Goal: Transaction & Acquisition: Purchase product/service

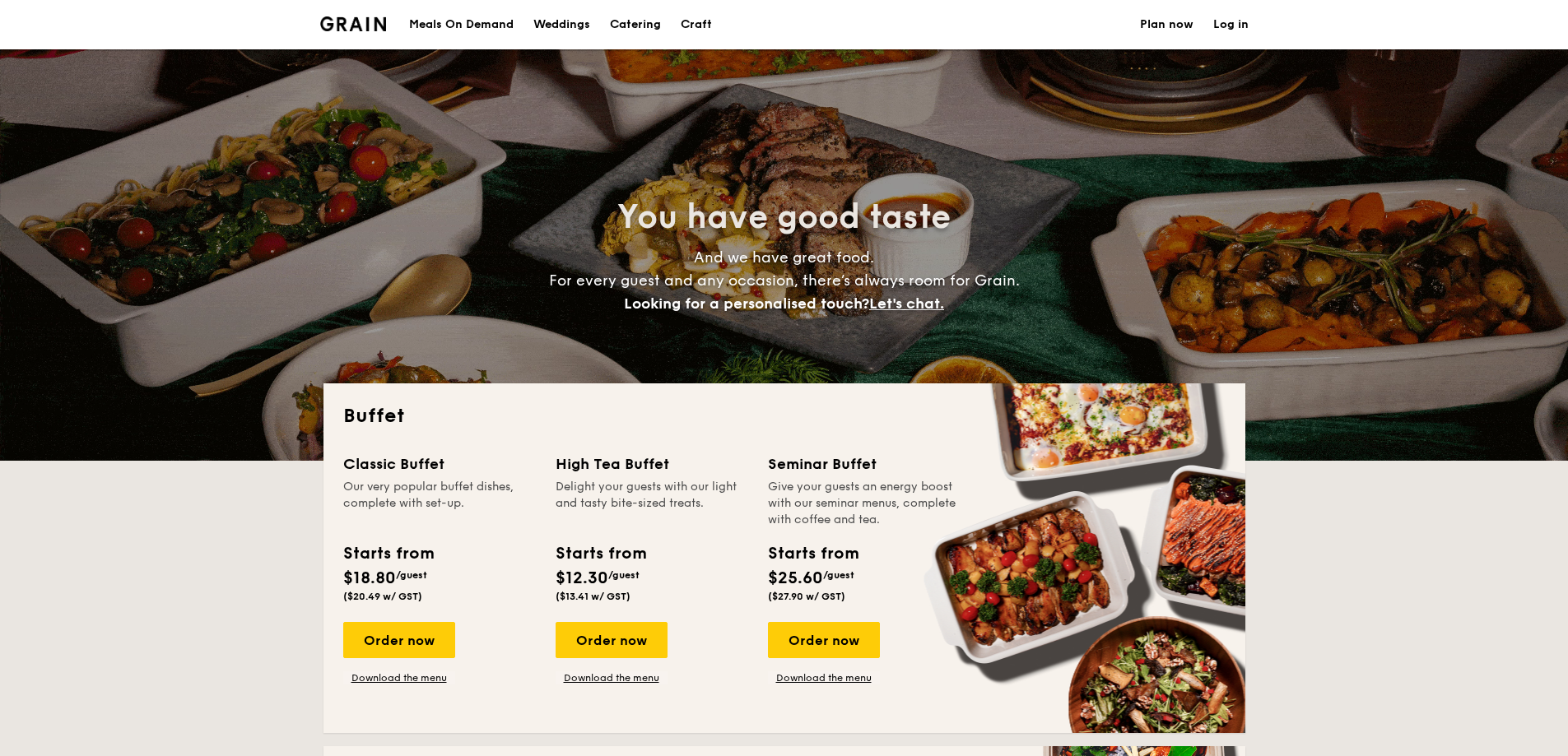
select select
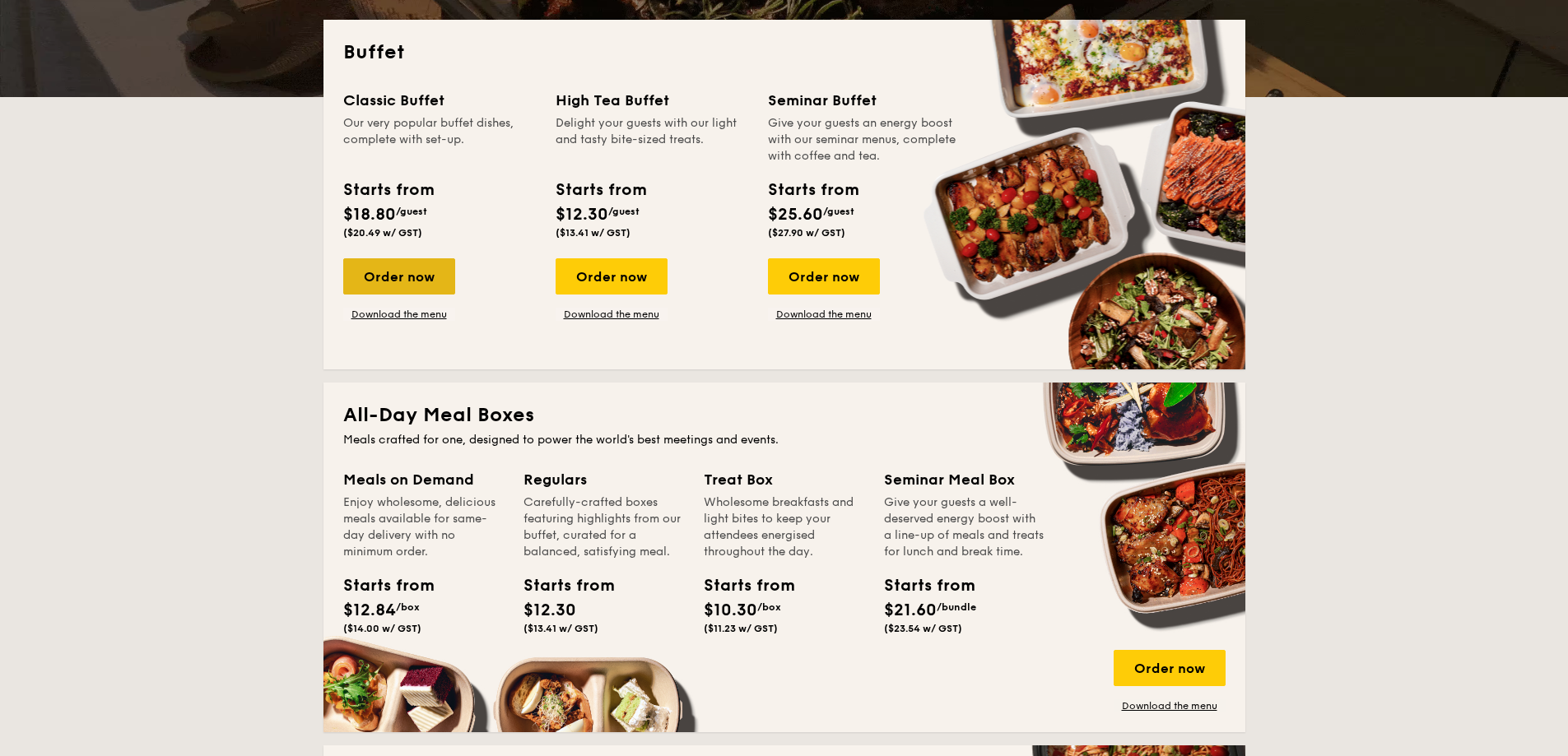
scroll to position [246, 0]
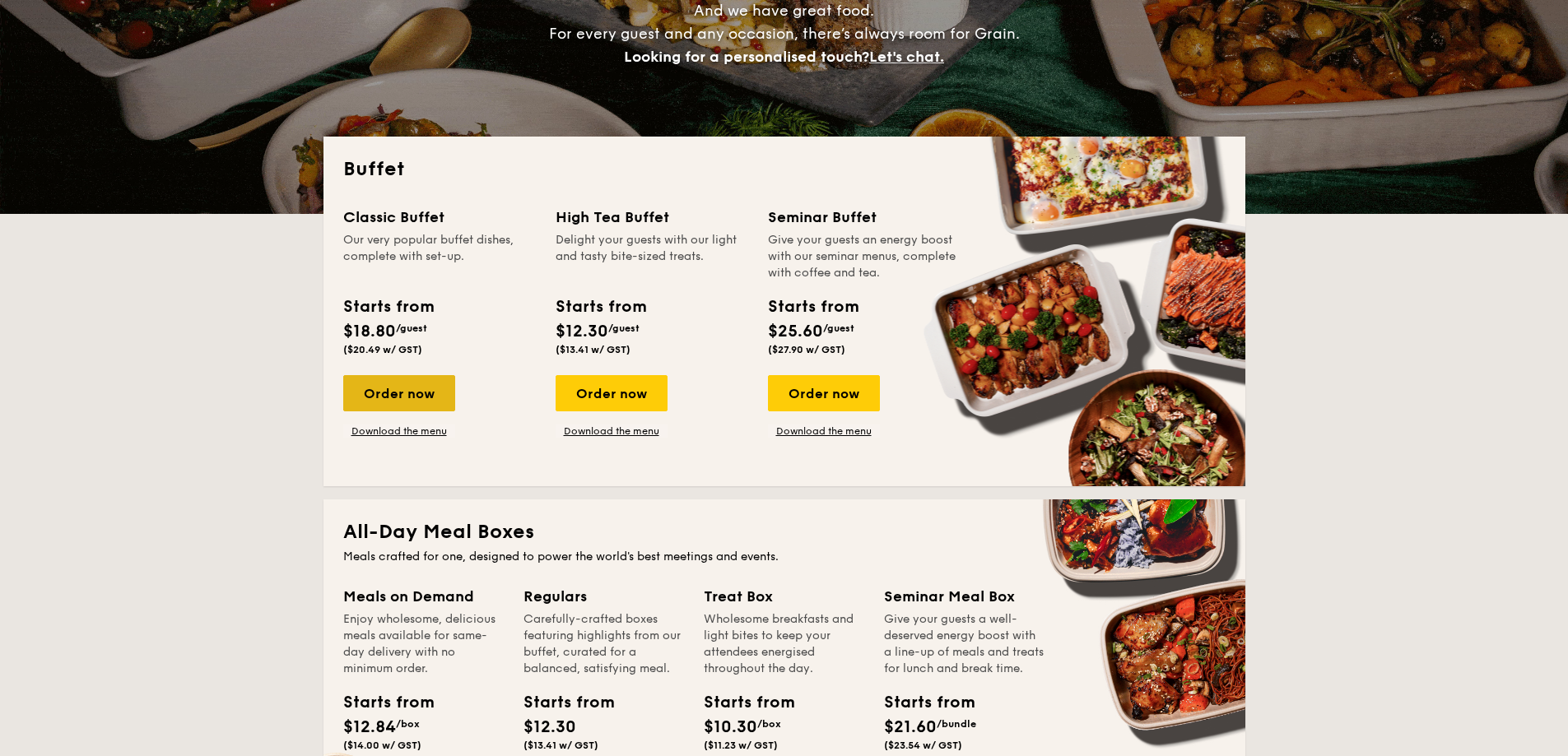
click at [413, 394] on div "Order now" at bounding box center [399, 393] width 112 height 36
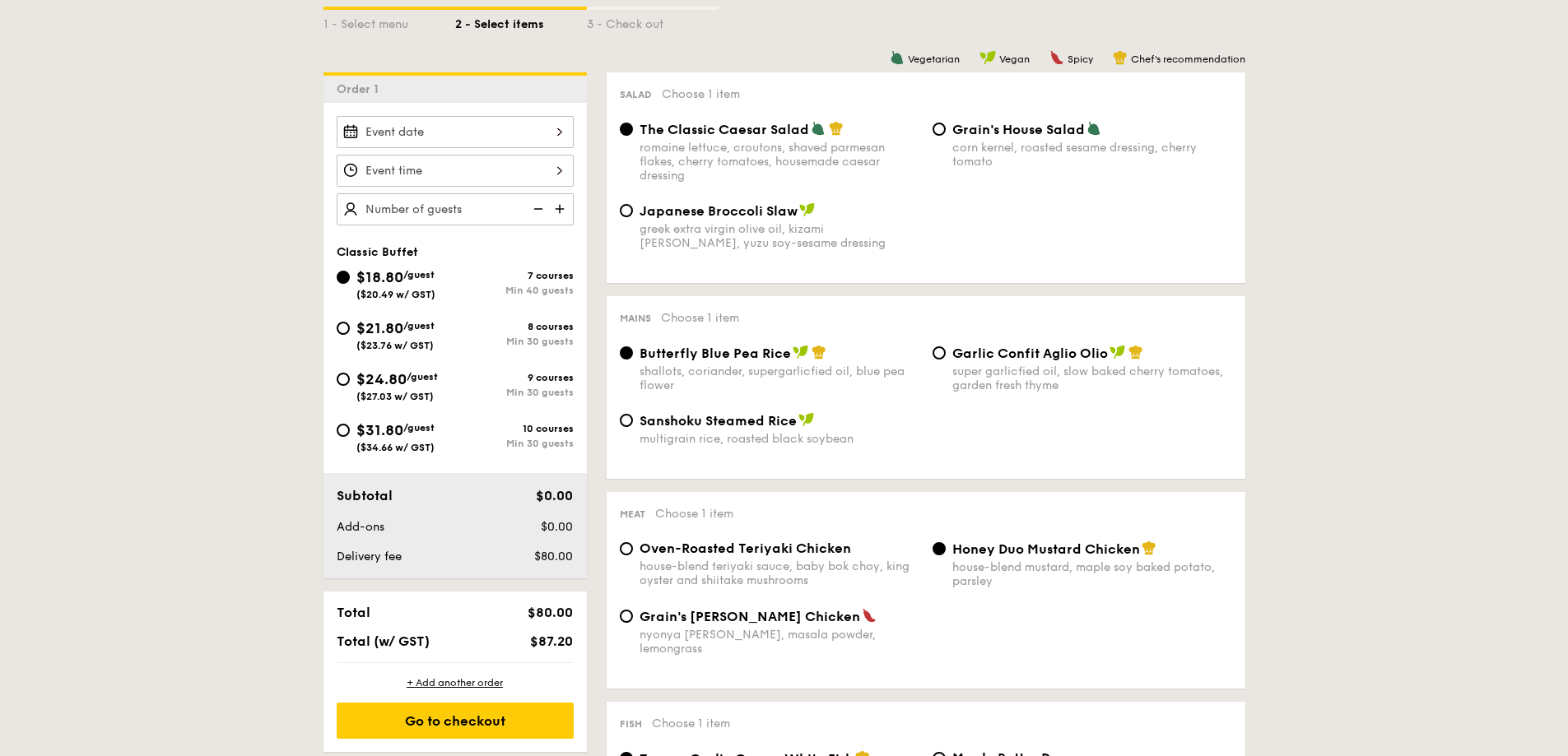
scroll to position [412, 0]
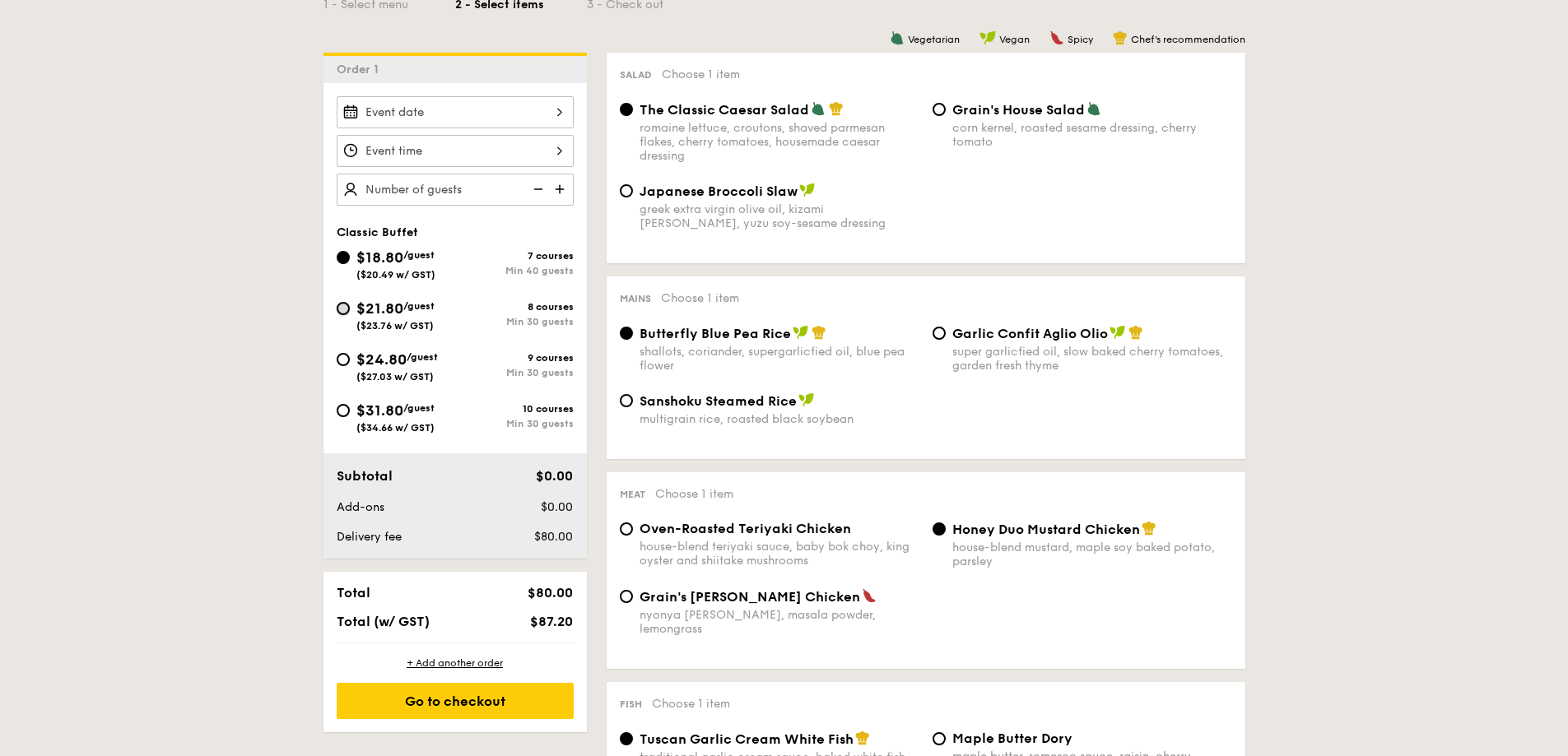
click at [348, 308] on input "$21.80 /guest ($23.76 w/ GST) 8 courses Min 30 guests" at bounding box center [343, 308] width 13 height 13
radio input "true"
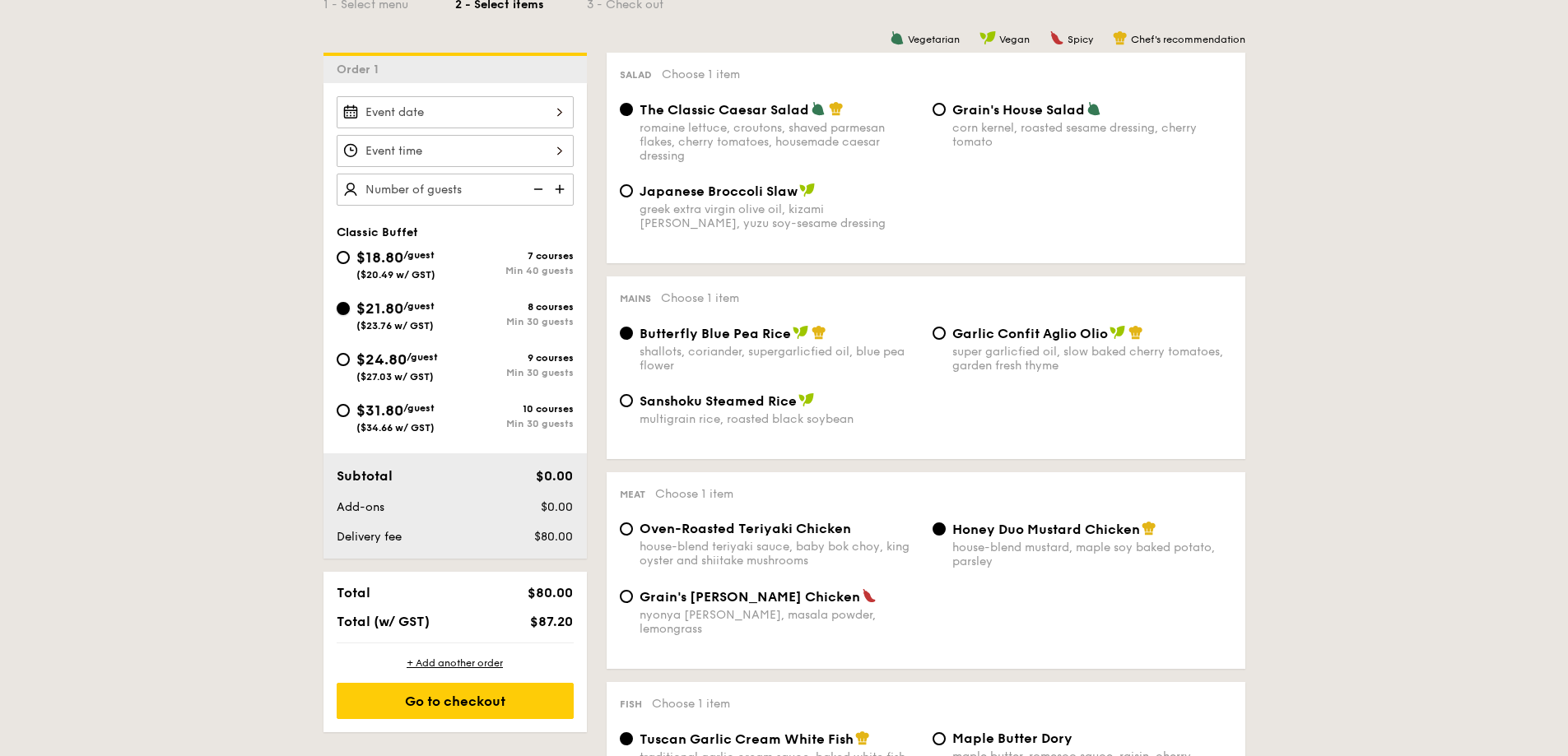
radio input "true"
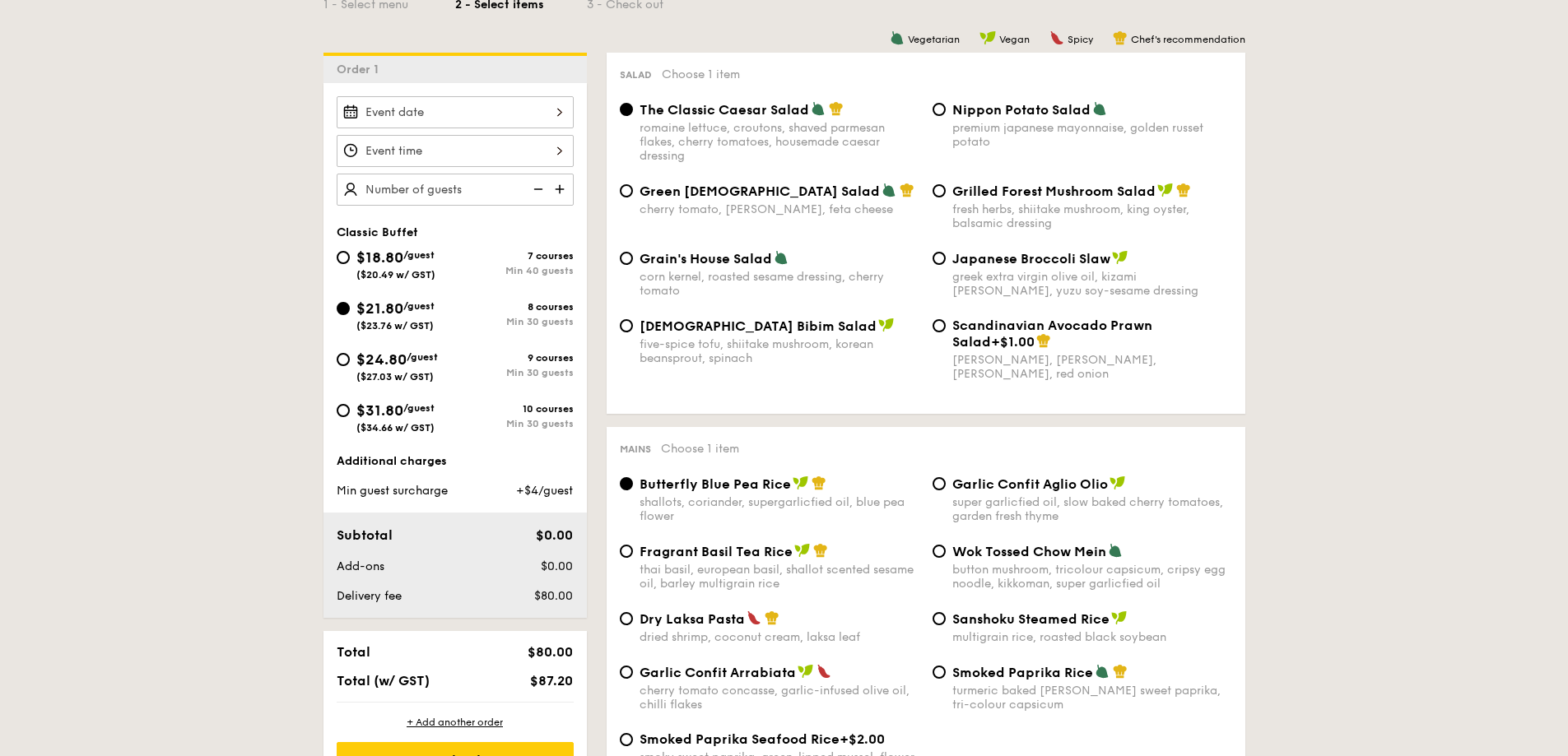
click at [673, 330] on span "[DEMOGRAPHIC_DATA] Bibim Salad" at bounding box center [758, 326] width 237 height 16
click at [633, 330] on input "Korean Bibim Salad five-spice tofu, shiitake mushroom, korean beansprout, spina…" at bounding box center [626, 326] width 13 height 13
radio input "true"
click at [947, 265] on div "Japanese Broccoli Slaw greek extra virgin olive oil, kizami [PERSON_NAME], yuzu…" at bounding box center [1082, 274] width 313 height 48
click at [939, 258] on input "Japanese Broccoli Slaw greek extra virgin olive oil, kizami [PERSON_NAME], yuzu…" at bounding box center [939, 258] width 13 height 13
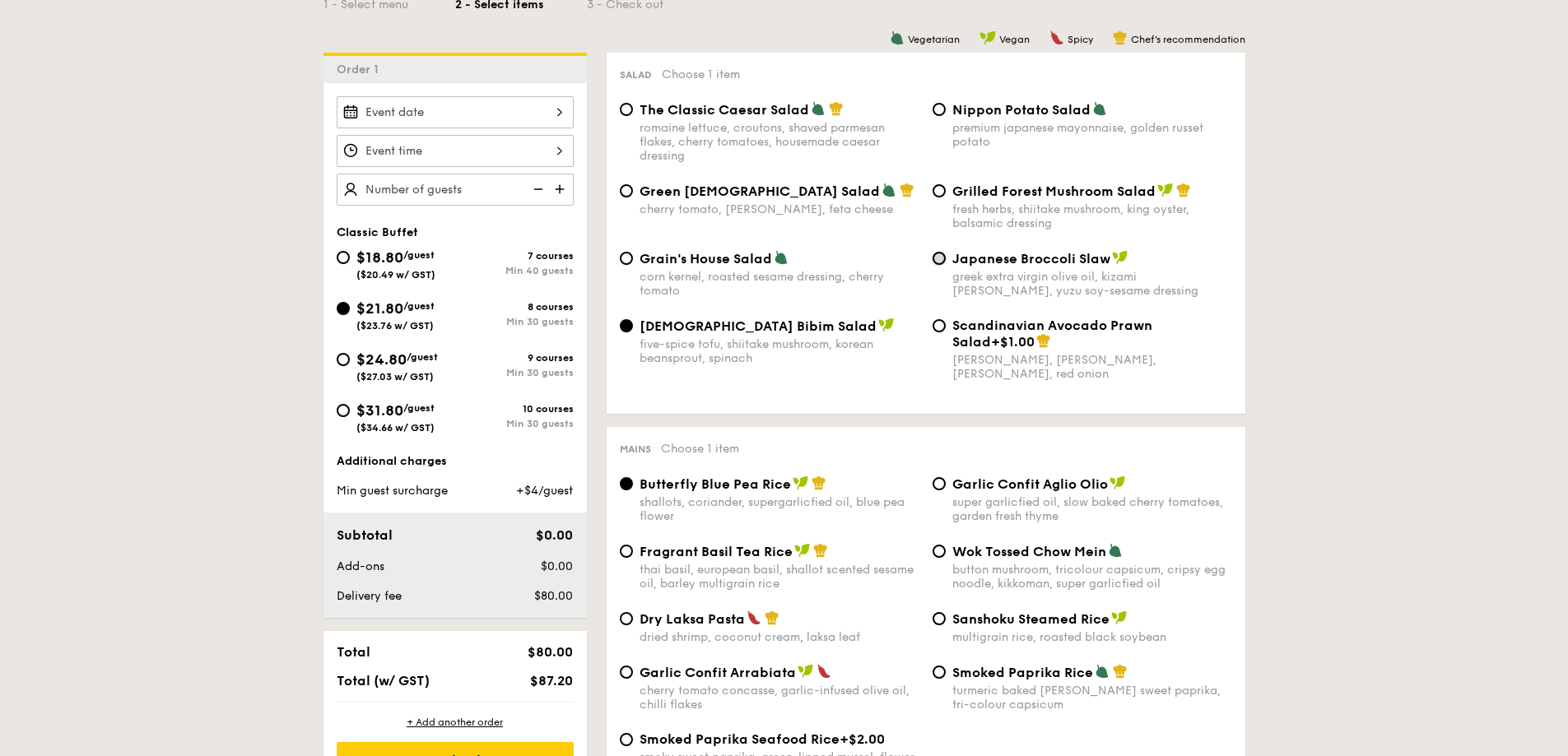
radio input "true"
click at [640, 324] on span "[DEMOGRAPHIC_DATA] Bibim Salad" at bounding box center [758, 326] width 237 height 16
click at [633, 324] on input "Korean Bibim Salad five-spice tofu, shiitake mushroom, korean beansprout, spina…" at bounding box center [626, 326] width 13 height 13
radio input "true"
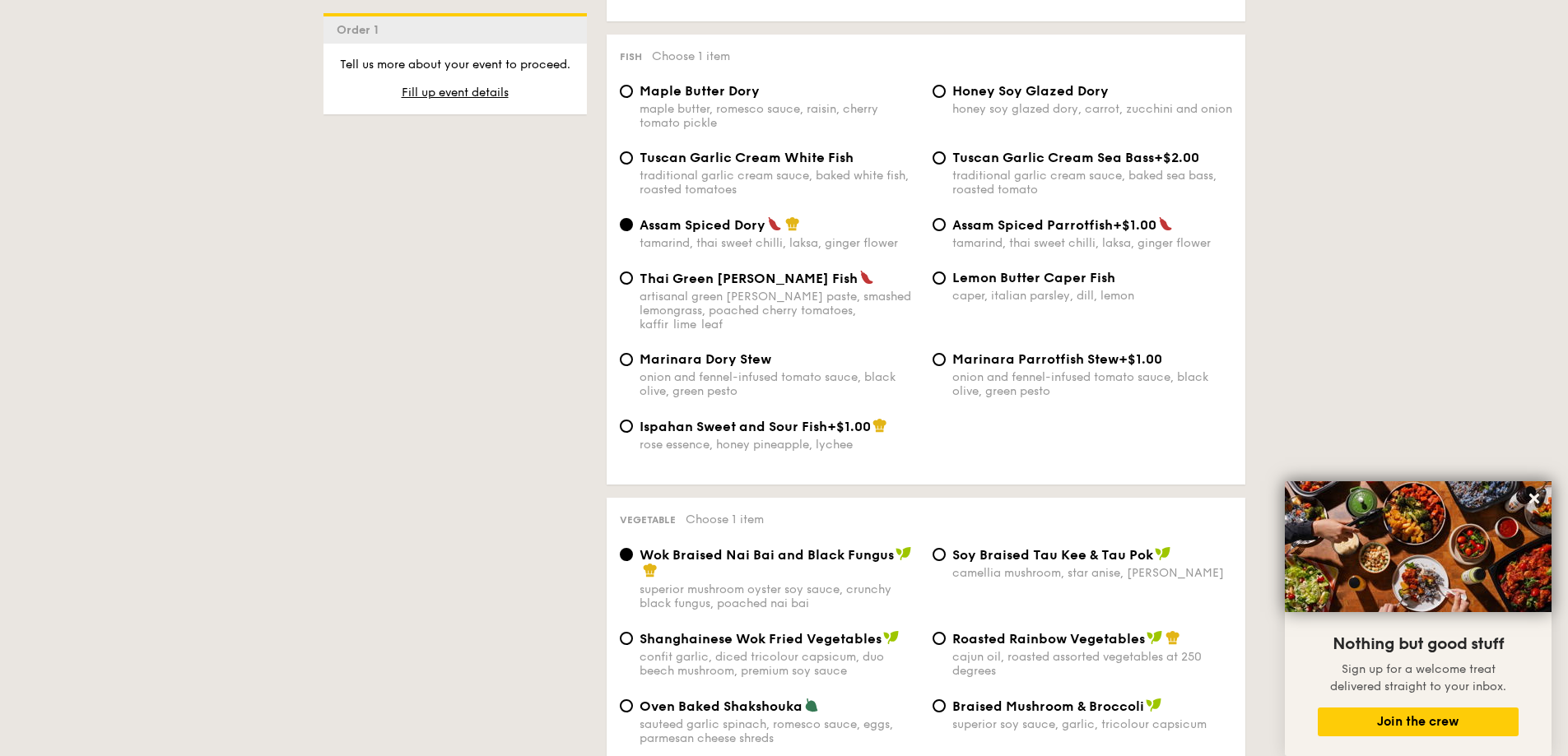
scroll to position [1564, 0]
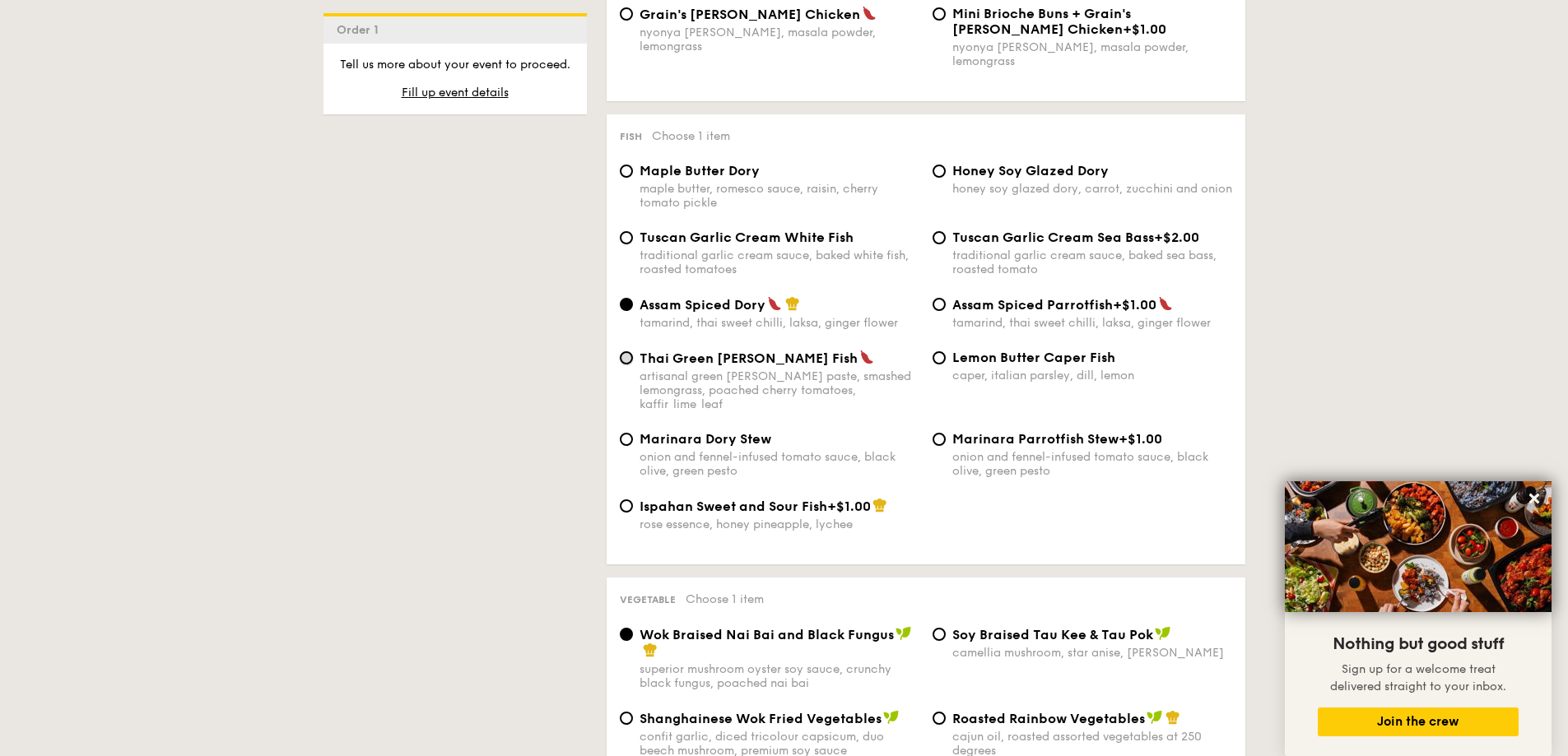
click at [625, 352] on input "Thai Green [PERSON_NAME] Fish artisanal green [PERSON_NAME] paste, smashed lemo…" at bounding box center [626, 358] width 13 height 13
radio input "true"
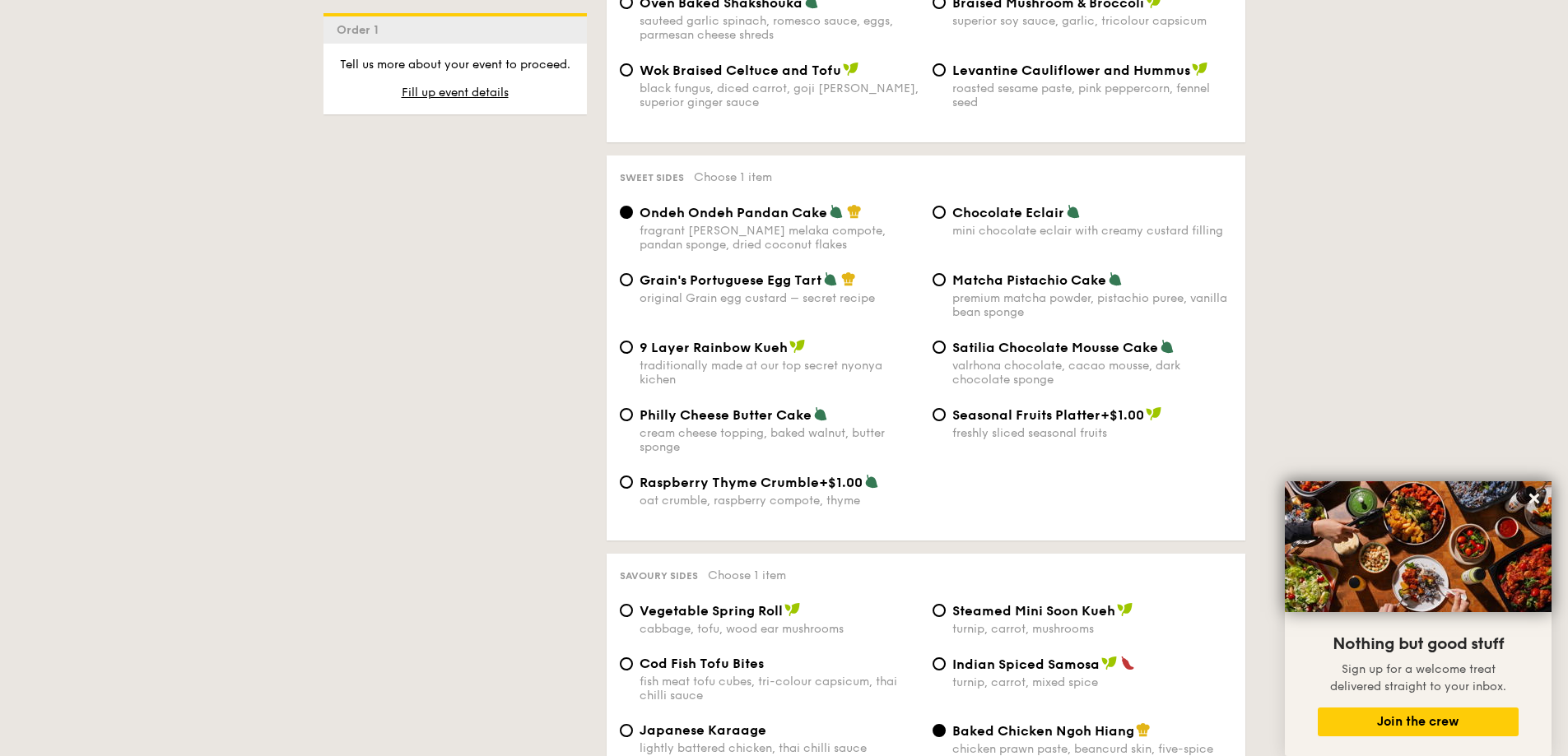
scroll to position [2551, 0]
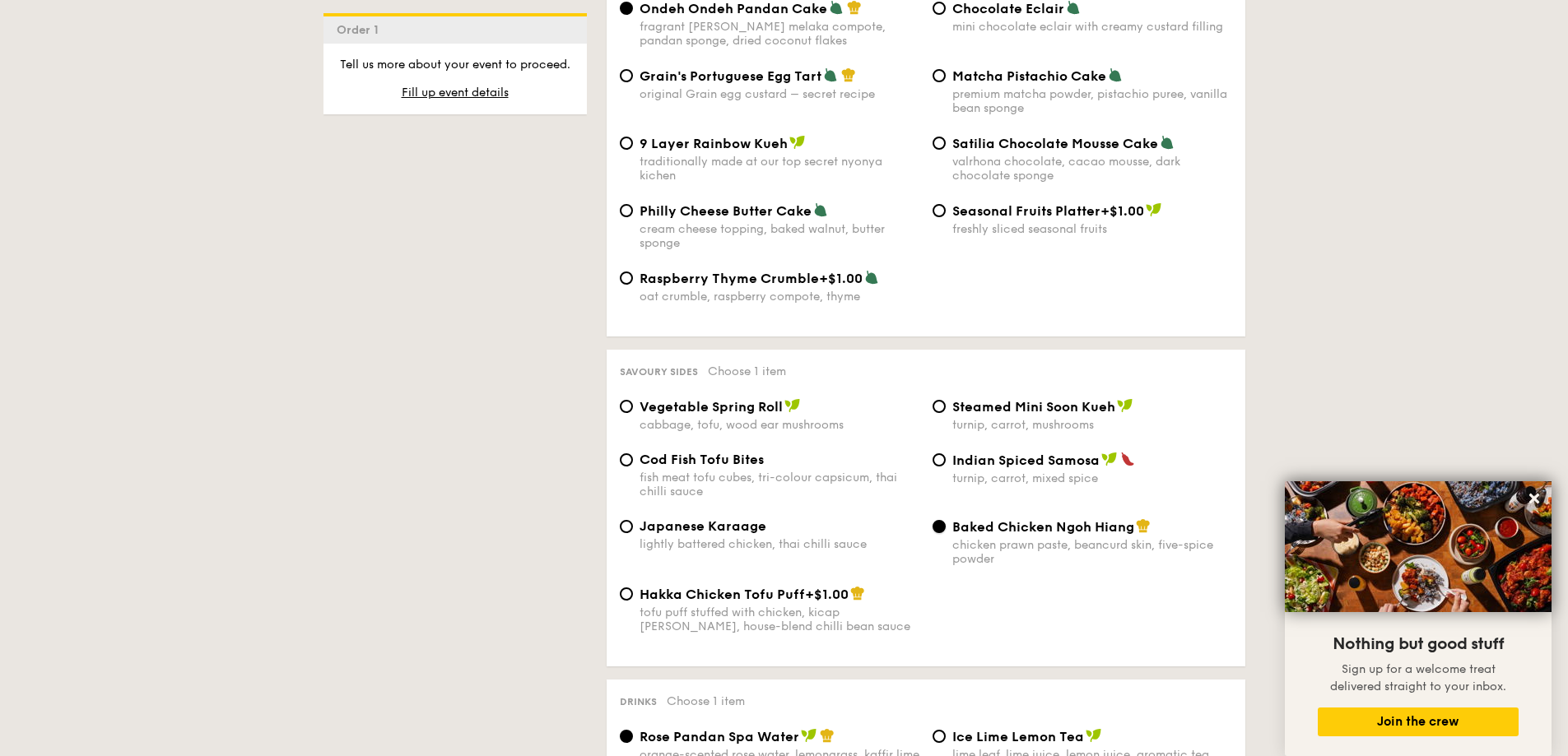
click at [937, 520] on input "Baked Chicken Ngoh Hiang chicken prawn paste, beancurd skin, five-spice powder" at bounding box center [939, 526] width 13 height 13
click at [942, 453] on input "Indian Spiced Samosa turnip, carrot, mixed spice" at bounding box center [939, 460] width 13 height 13
radio input "true"
click at [934, 520] on input "Baked Chicken Ngoh Hiang chicken prawn paste, beancurd skin, five-spice powder" at bounding box center [939, 526] width 13 height 13
radio input "true"
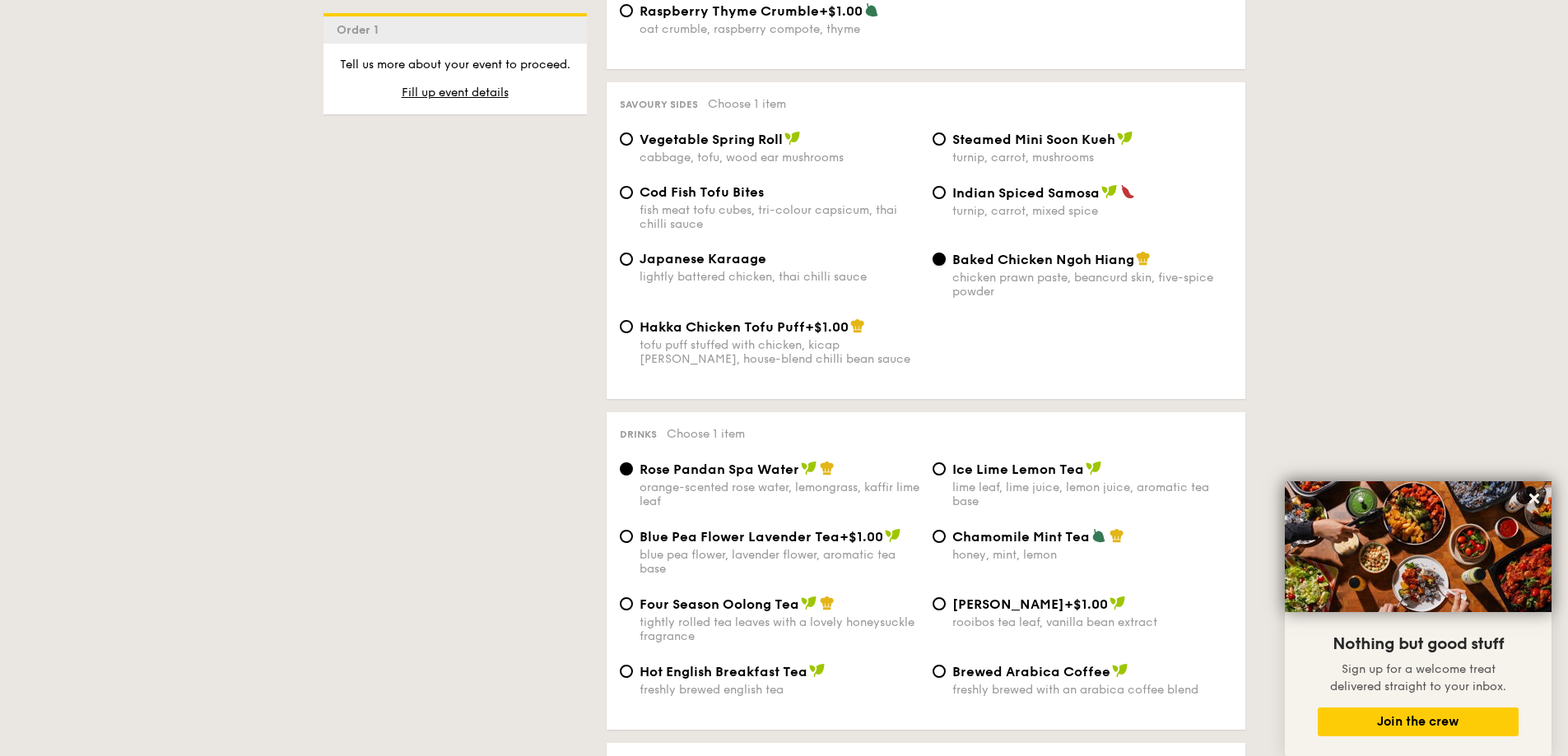
scroll to position [2881, 0]
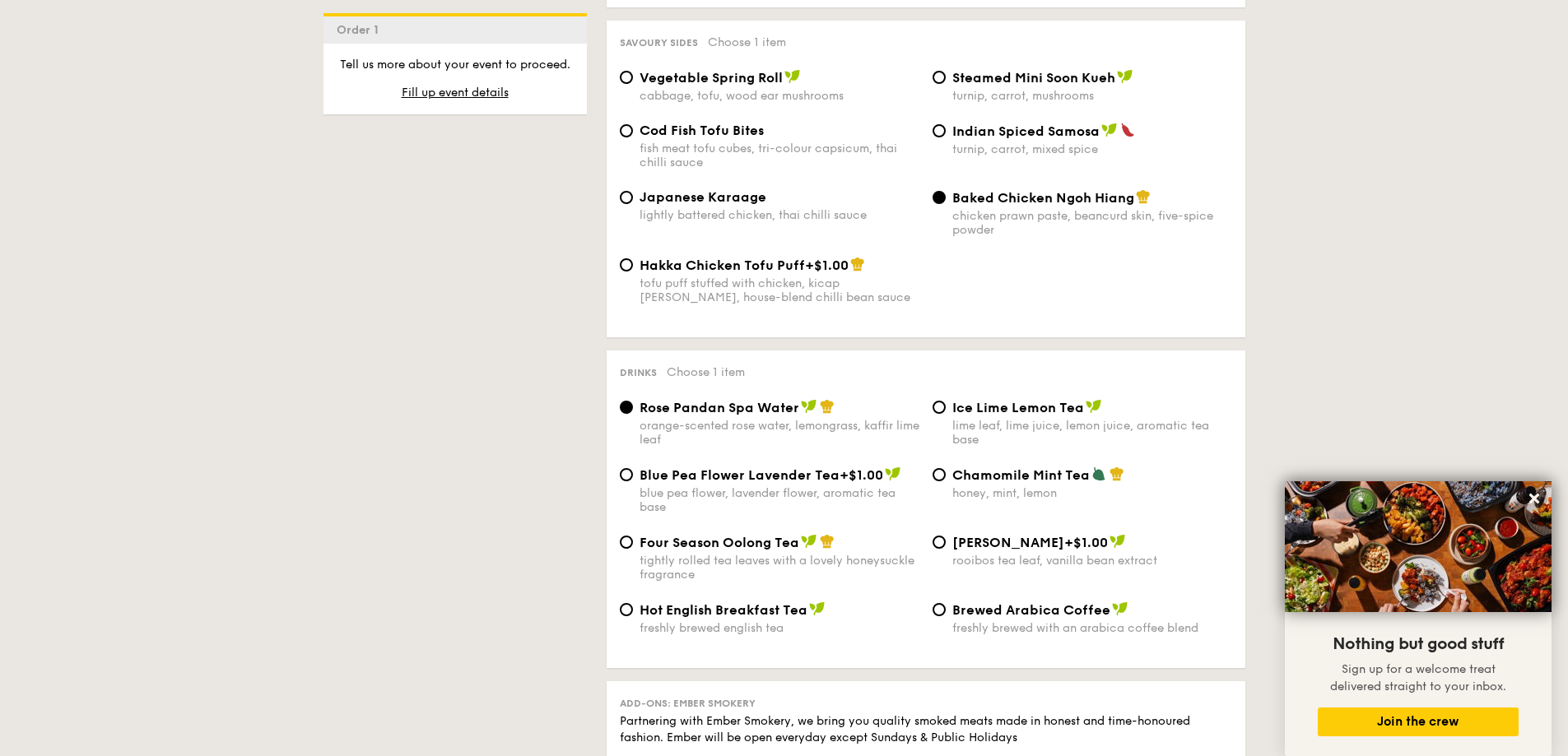
click at [950, 399] on div "Ice Lime Lemon Tea lime leaf, lime juice, lemon juice, aromatic tea base" at bounding box center [1082, 423] width 313 height 48
click at [943, 401] on input "Ice Lime Lemon Tea lime leaf, lime juice, lemon juice, aromatic tea base" at bounding box center [939, 407] width 13 height 13
radio input "true"
click at [630, 535] on input "Four Season Oolong Tea tightly rolled tea leaves with a lovely honeysuckle frag…" at bounding box center [626, 542] width 13 height 13
radio input "true"
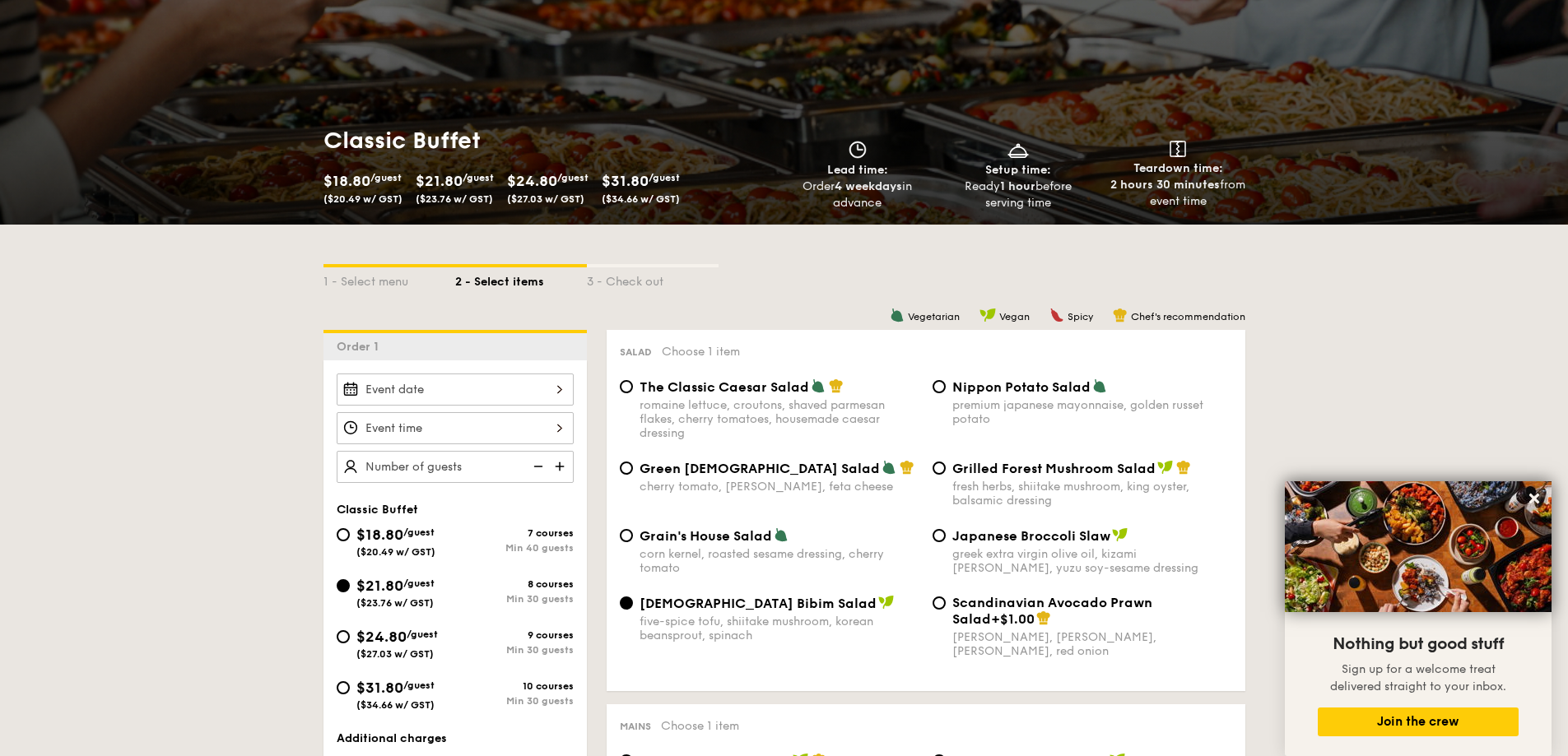
scroll to position [246, 0]
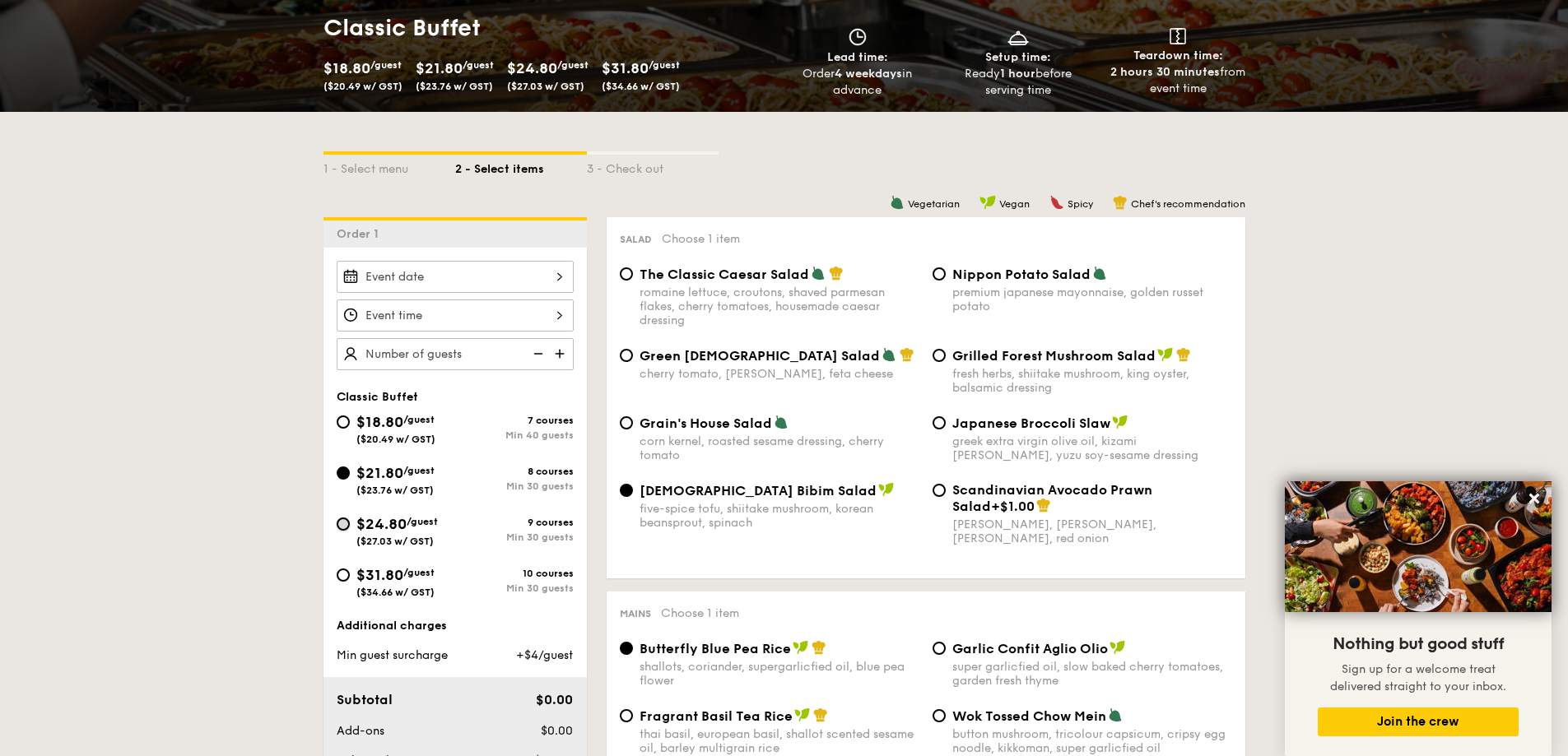
click at [341, 526] on input "$24.80 /guest ($27.03 w/ GST) 9 courses Min 30 guests" at bounding box center [343, 524] width 13 height 13
radio input "true"
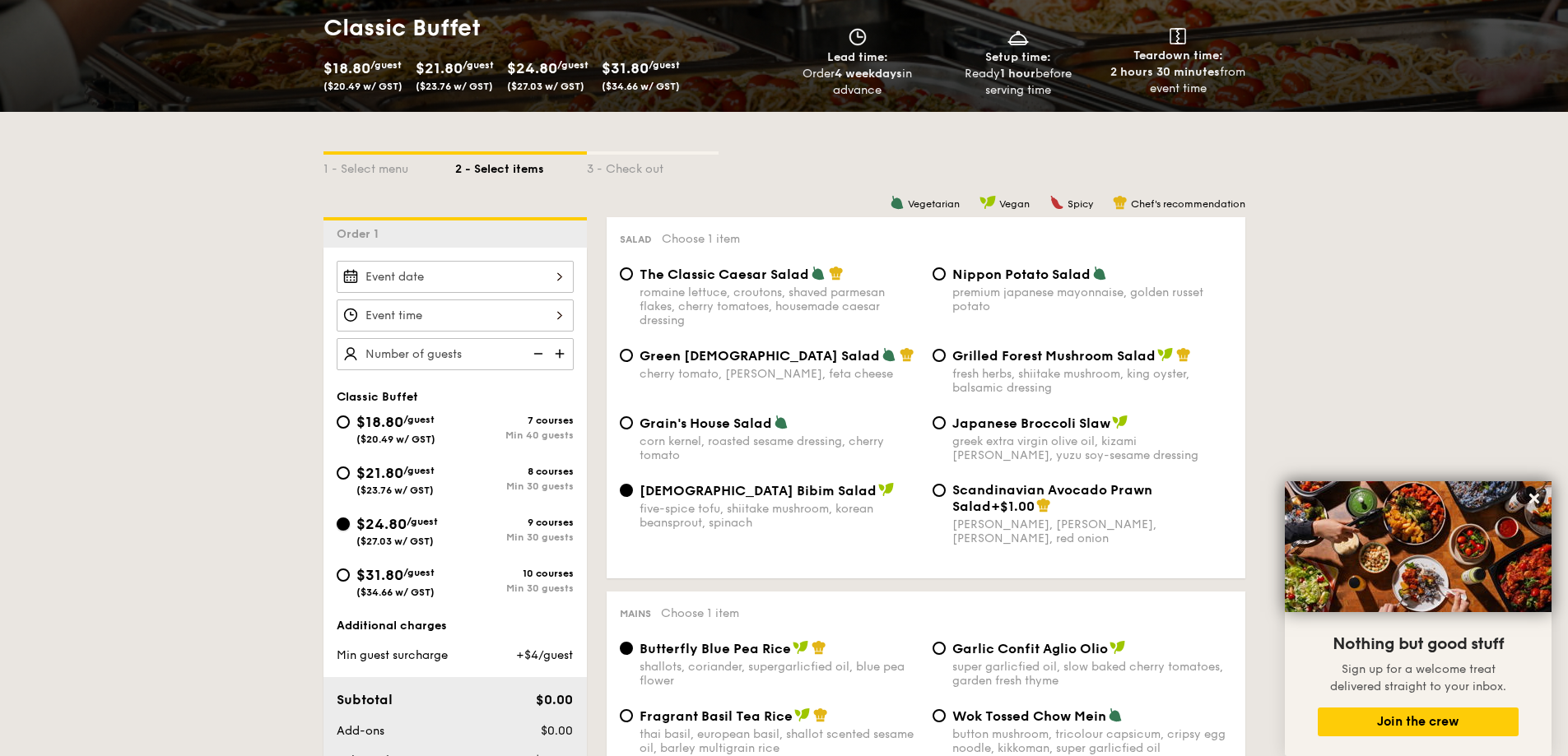
radio input "true"
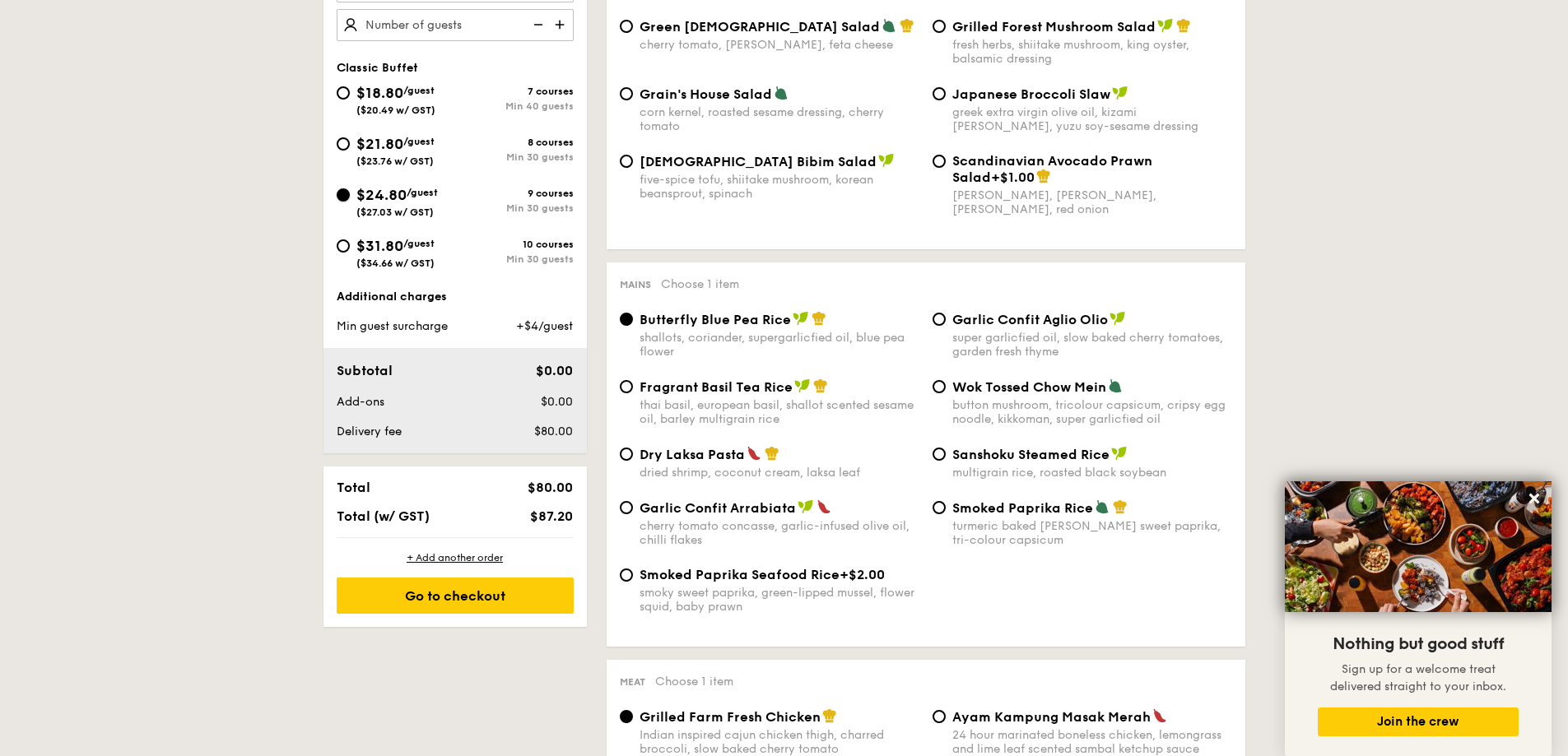
scroll to position [0, 0]
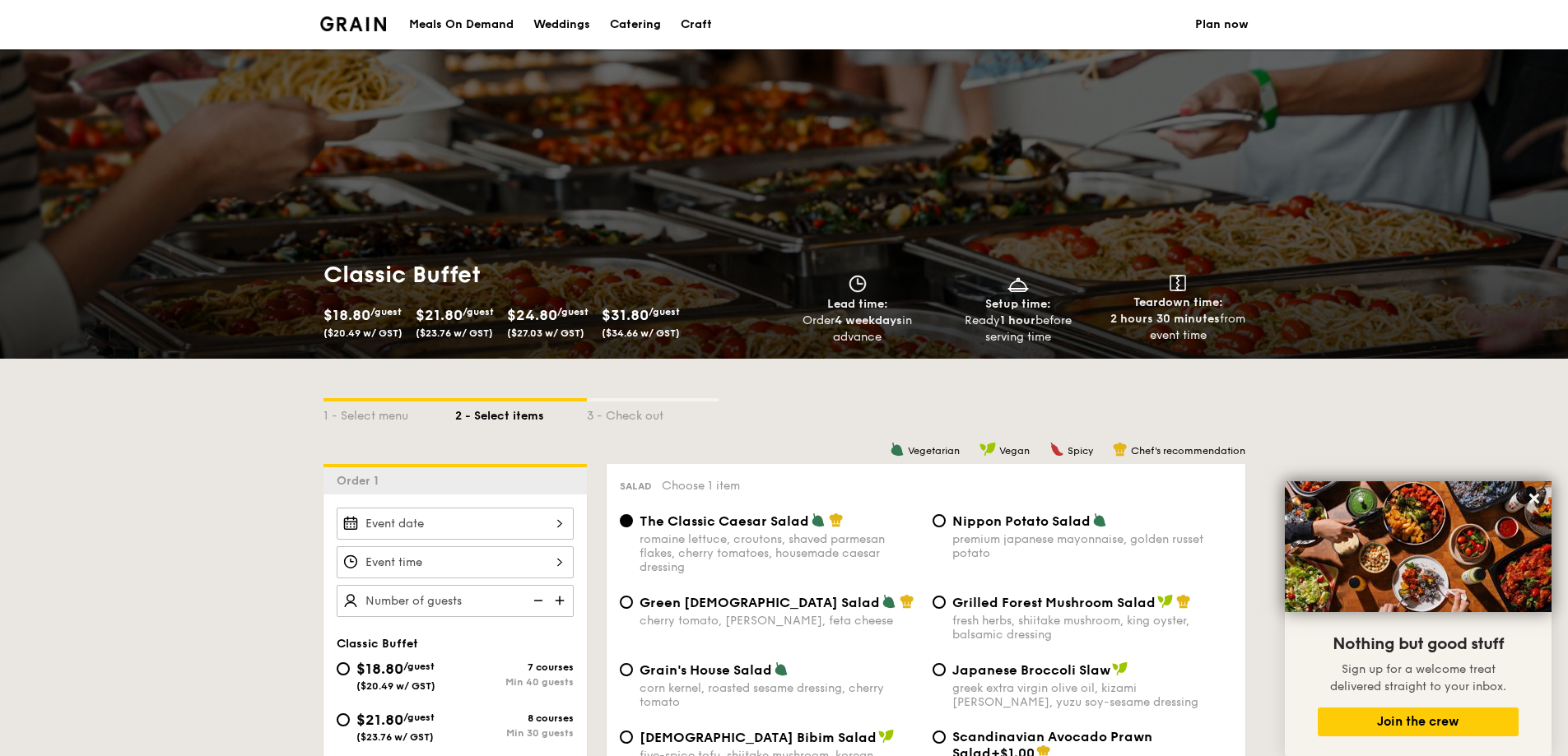
click at [357, 19] on img at bounding box center [353, 24] width 66 height 15
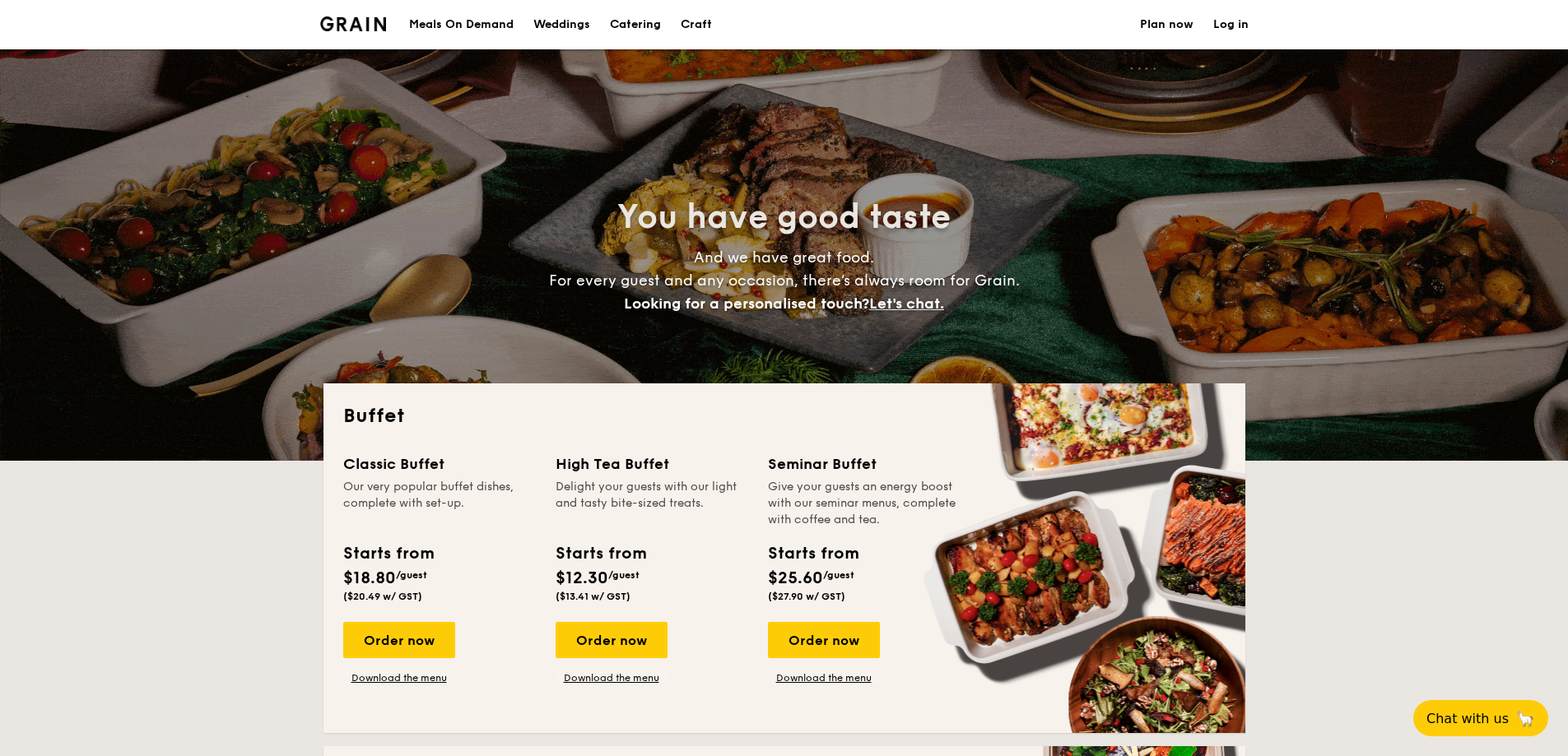
select select
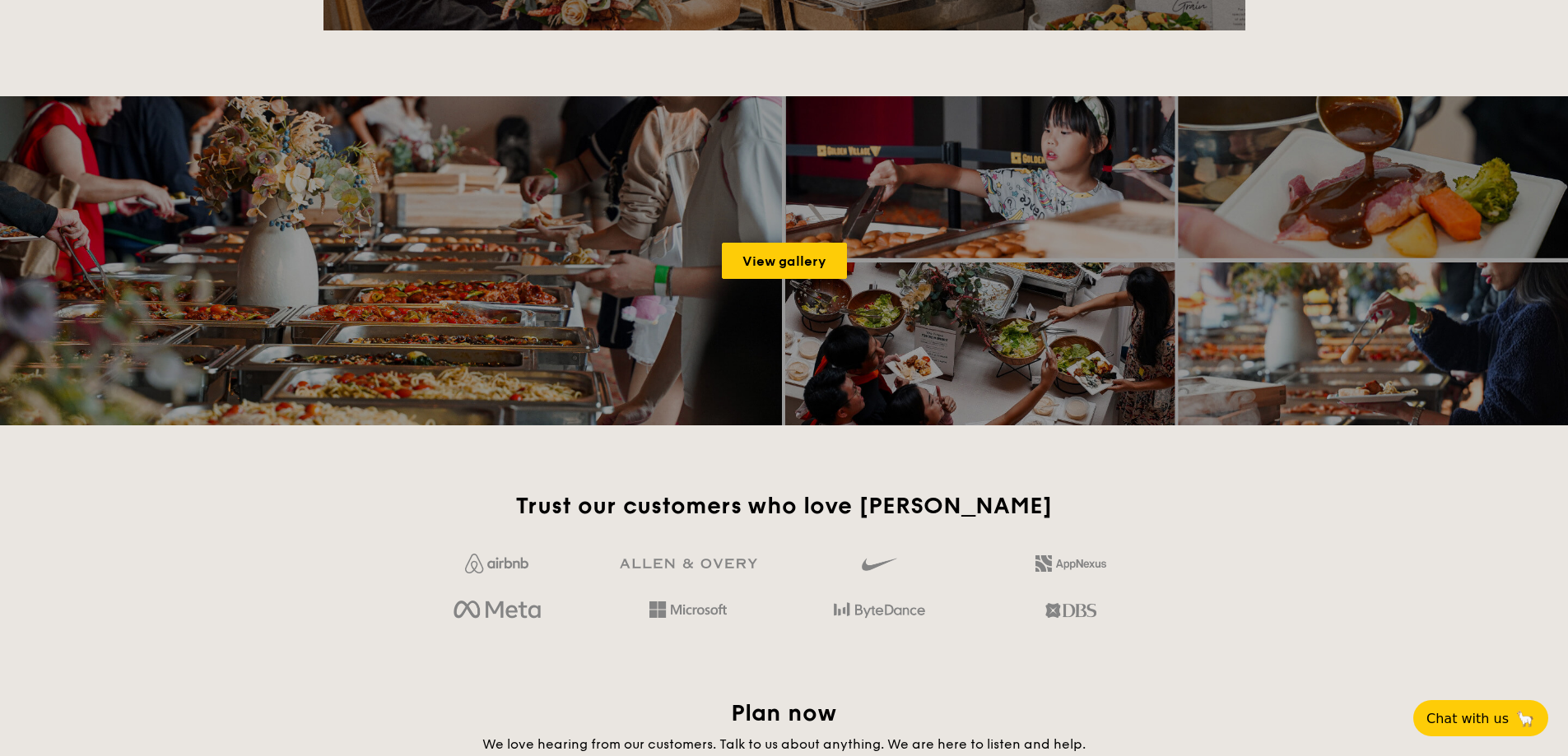
scroll to position [2140, 0]
